Goal: Task Accomplishment & Management: Manage account settings

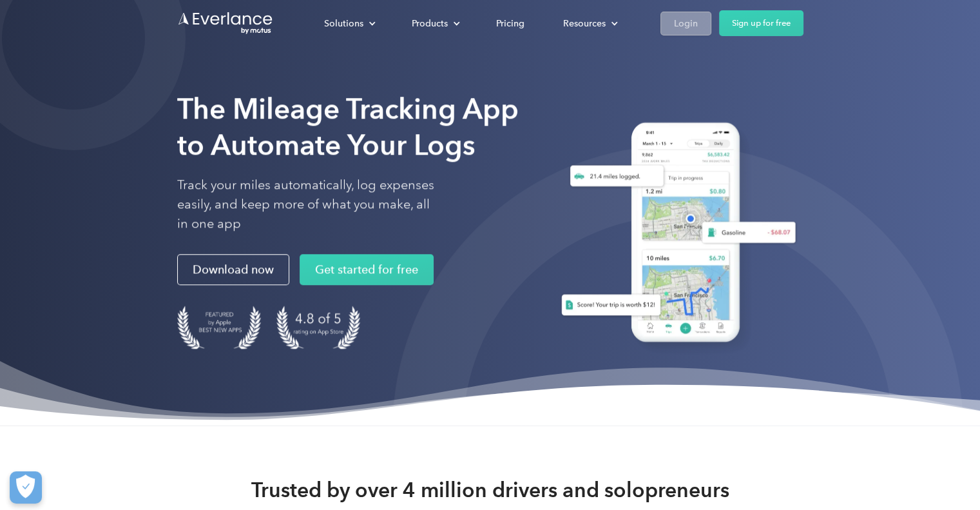
click at [686, 26] on div "Login" at bounding box center [686, 23] width 24 height 16
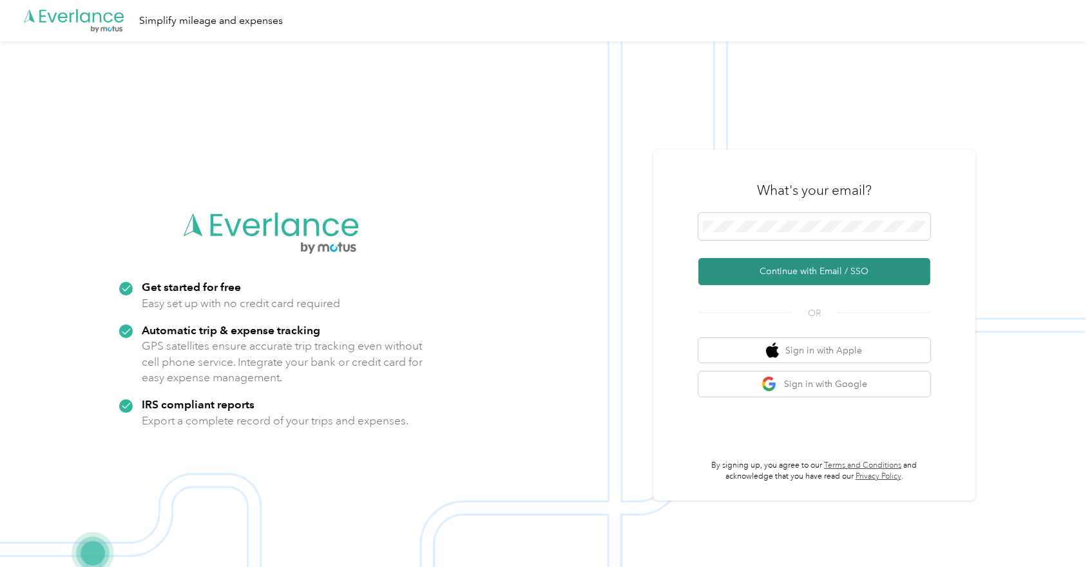
click at [811, 272] on button "Continue with Email / SSO" at bounding box center [815, 271] width 232 height 27
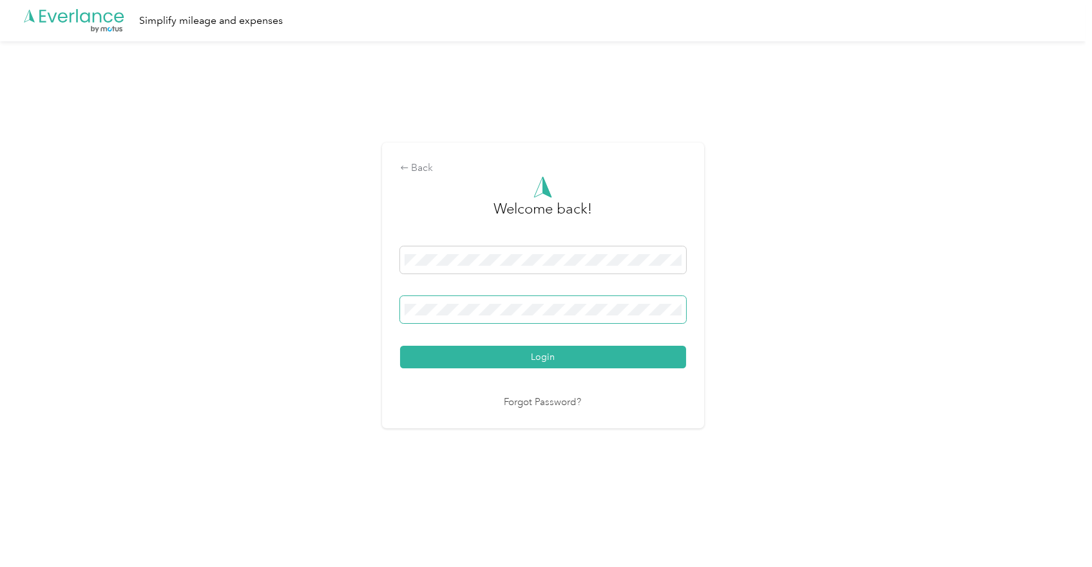
click at [400, 345] on button "Login" at bounding box center [543, 356] width 286 height 23
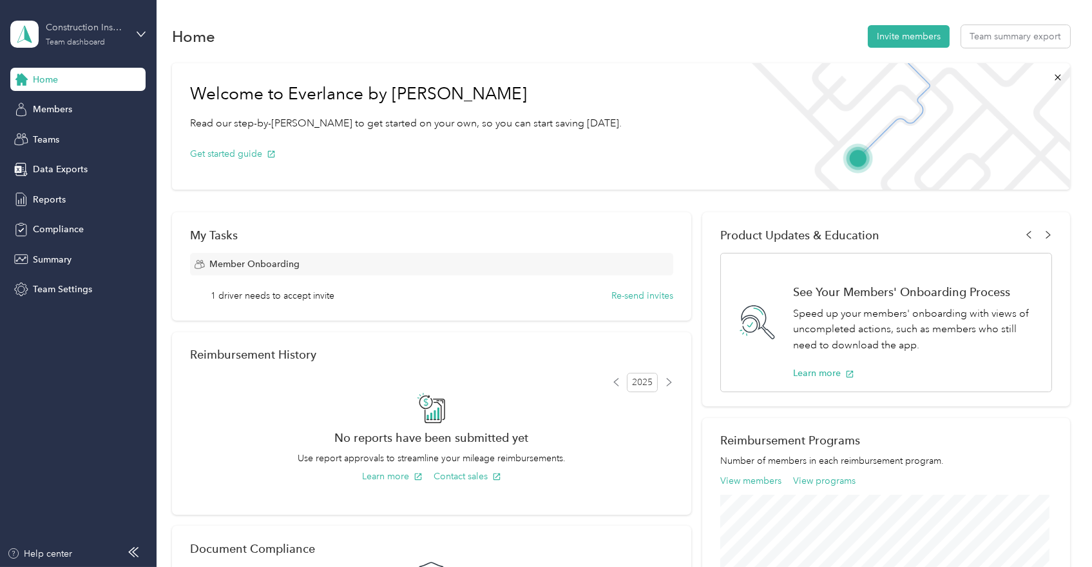
click at [84, 34] on div "Construction Inspection Group" at bounding box center [86, 28] width 81 height 14
click at [67, 128] on div "Personal dashboard" at bounding box center [62, 135] width 81 height 14
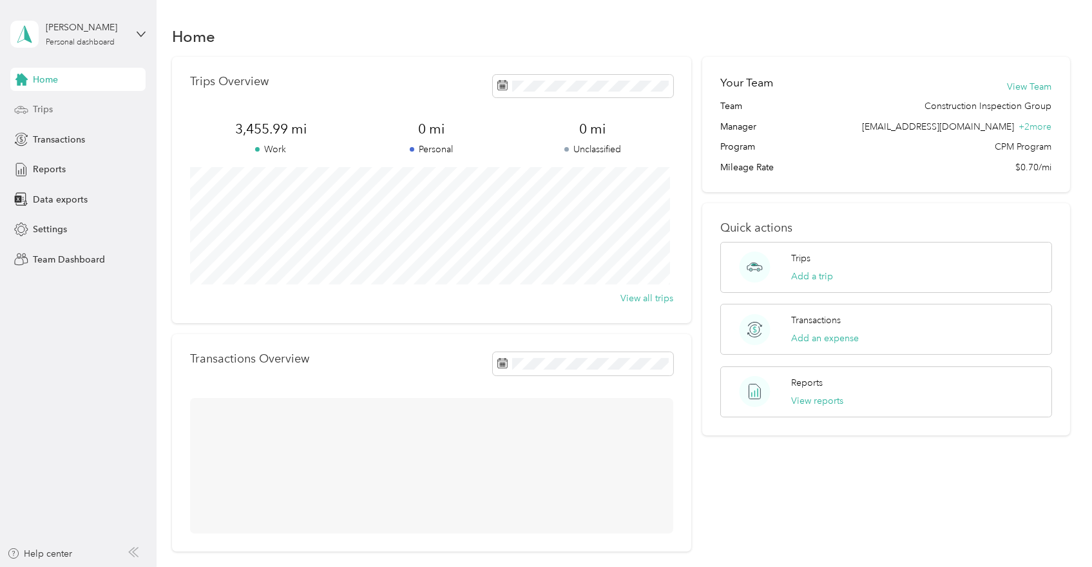
click at [34, 113] on span "Trips" at bounding box center [43, 109] width 20 height 14
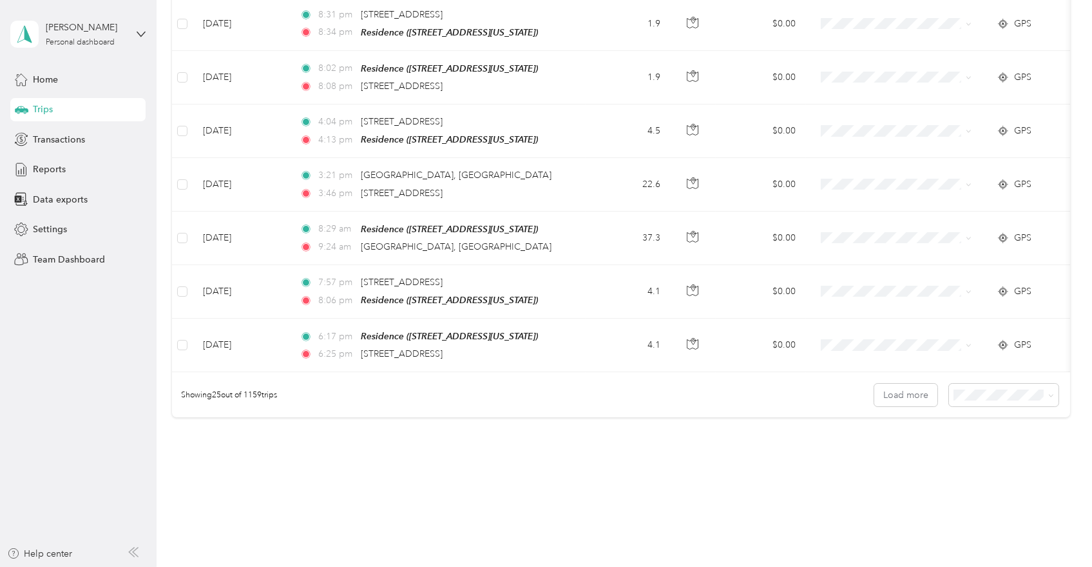
scroll to position [1208, 0]
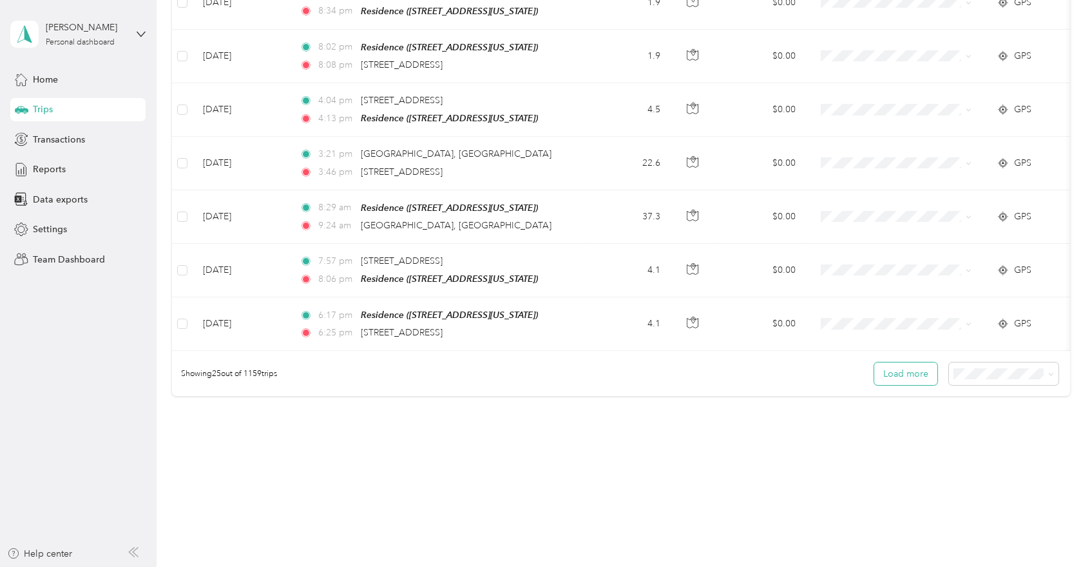
click at [918, 367] on button "Load more" at bounding box center [906, 373] width 63 height 23
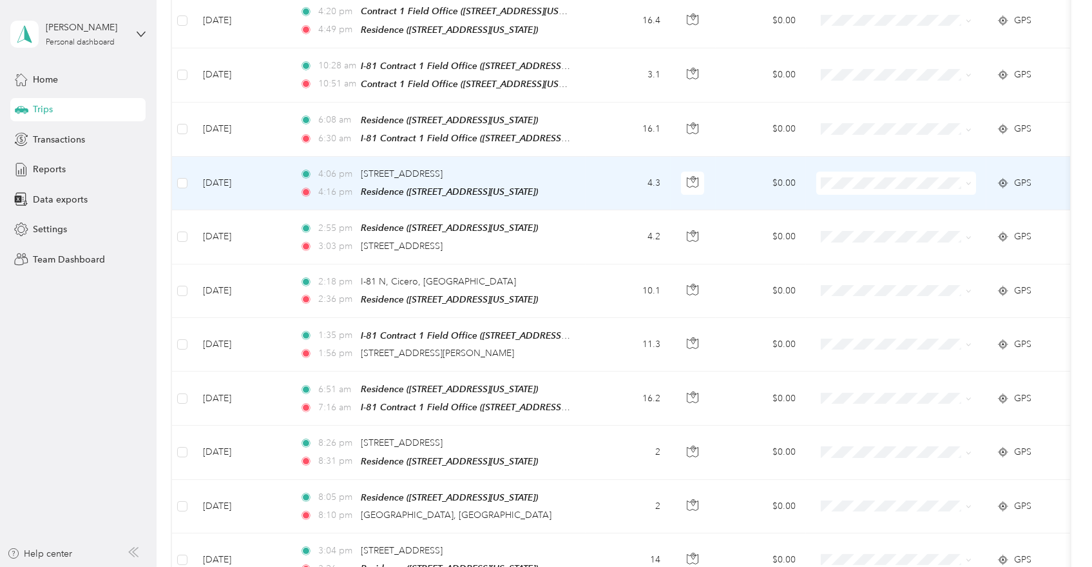
scroll to position [206, 0]
